Goal: Navigation & Orientation: Find specific page/section

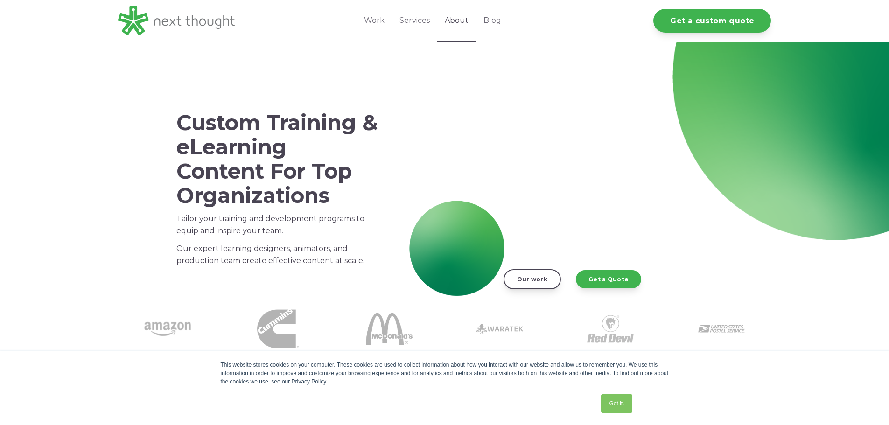
click at [457, 25] on link "About" at bounding box center [456, 21] width 39 height 42
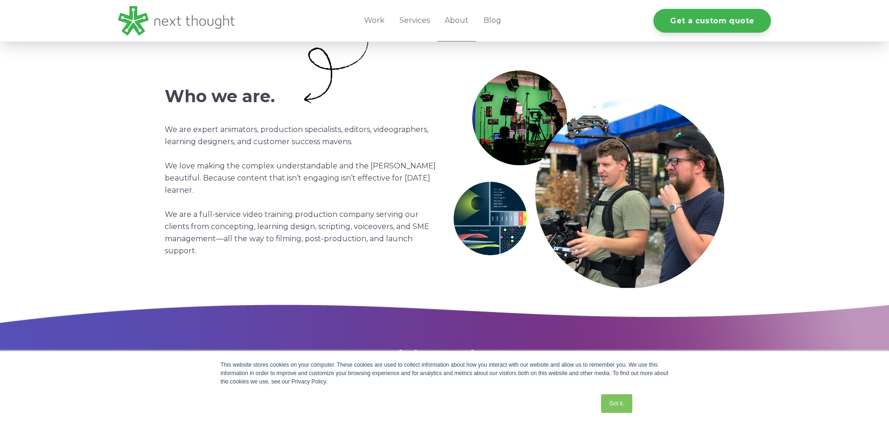
scroll to position [327, 0]
click at [626, 395] on link "Got it." at bounding box center [616, 403] width 31 height 19
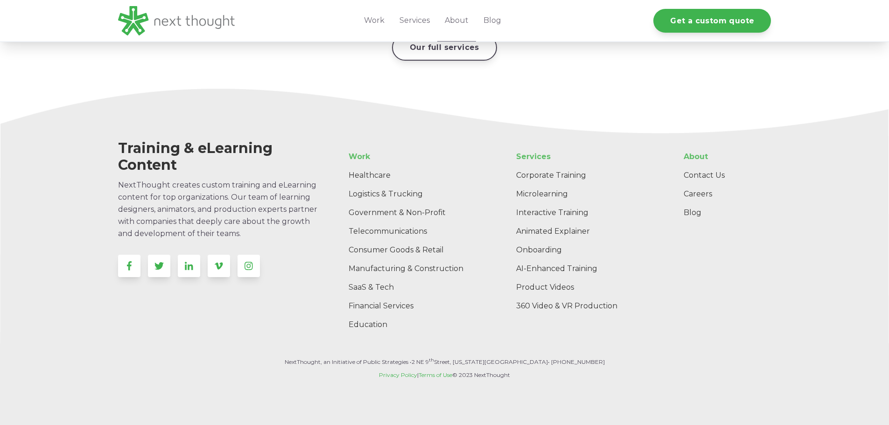
scroll to position [1508, 0]
click at [714, 184] on link "Careers" at bounding box center [723, 193] width 95 height 19
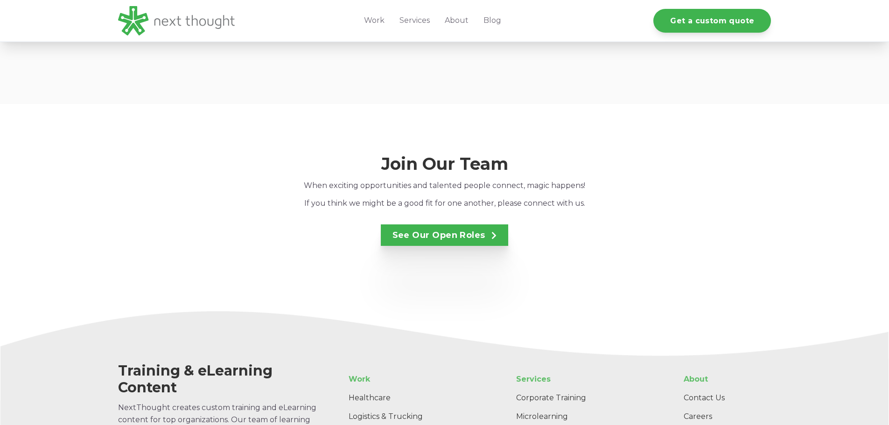
scroll to position [1680, 0]
